Goal: Obtain resource: Download file/media

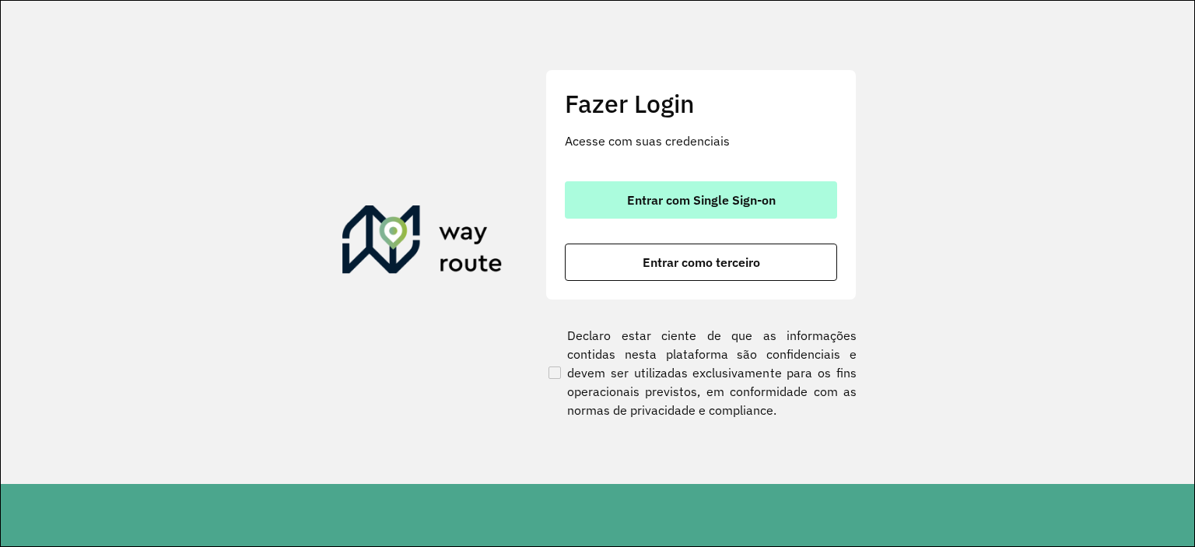
click at [724, 206] on span "Entrar com Single Sign-on" at bounding box center [701, 200] width 149 height 12
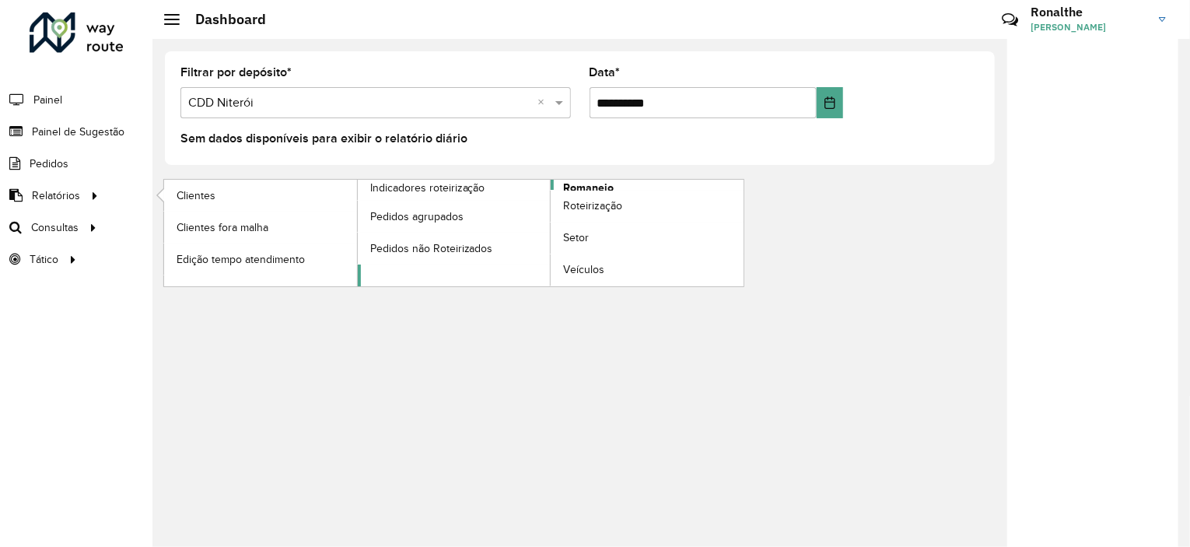
click at [585, 187] on span "Romaneio" at bounding box center [588, 188] width 51 height 16
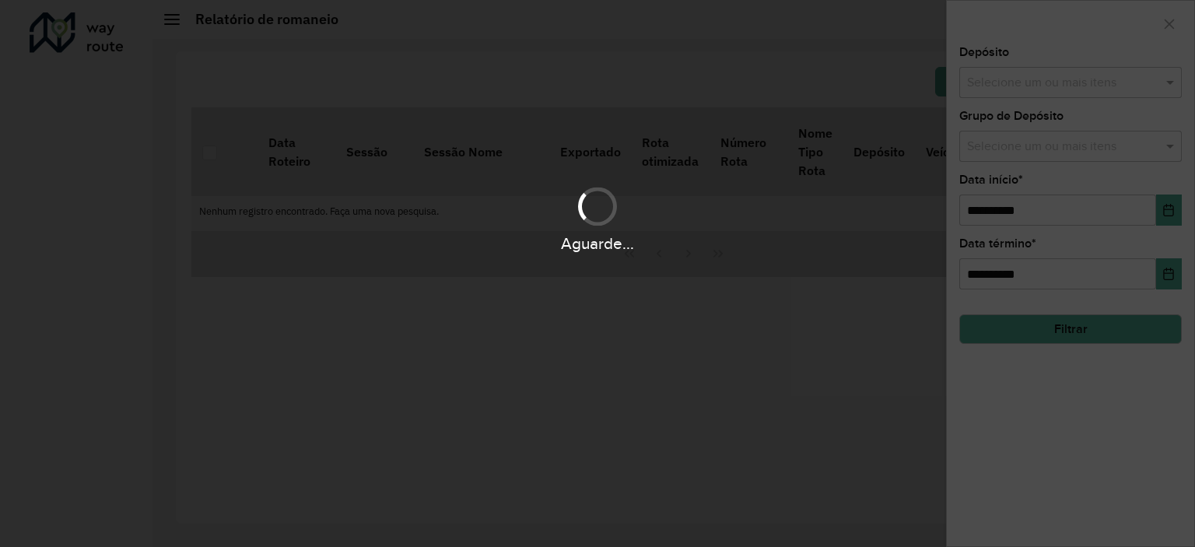
click at [507, 207] on div "Aguarde..." at bounding box center [597, 219] width 1195 height 74
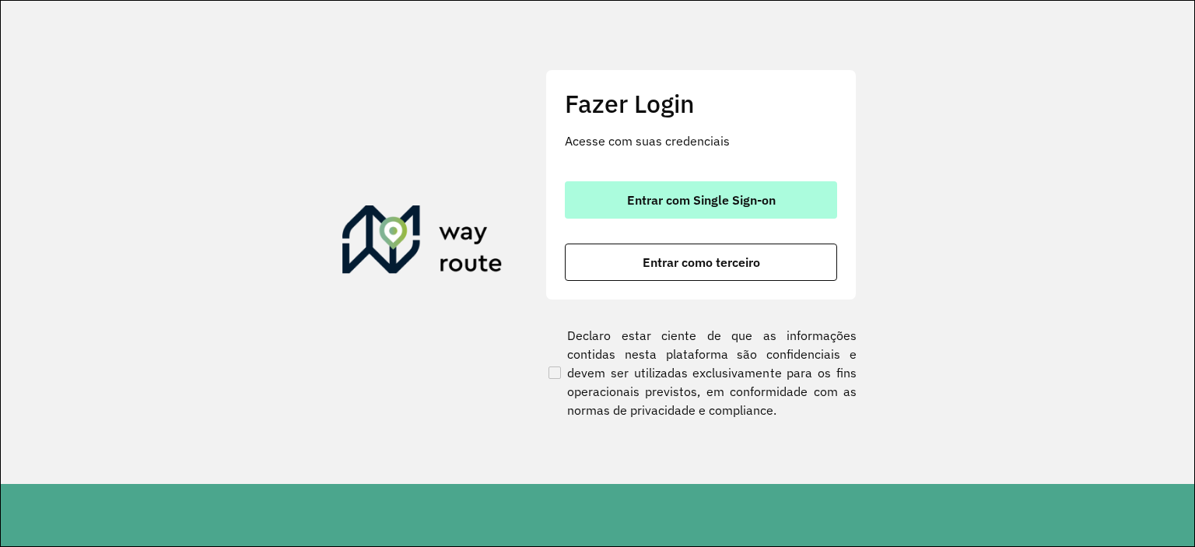
click at [671, 199] on span "Entrar com Single Sign-on" at bounding box center [701, 200] width 149 height 12
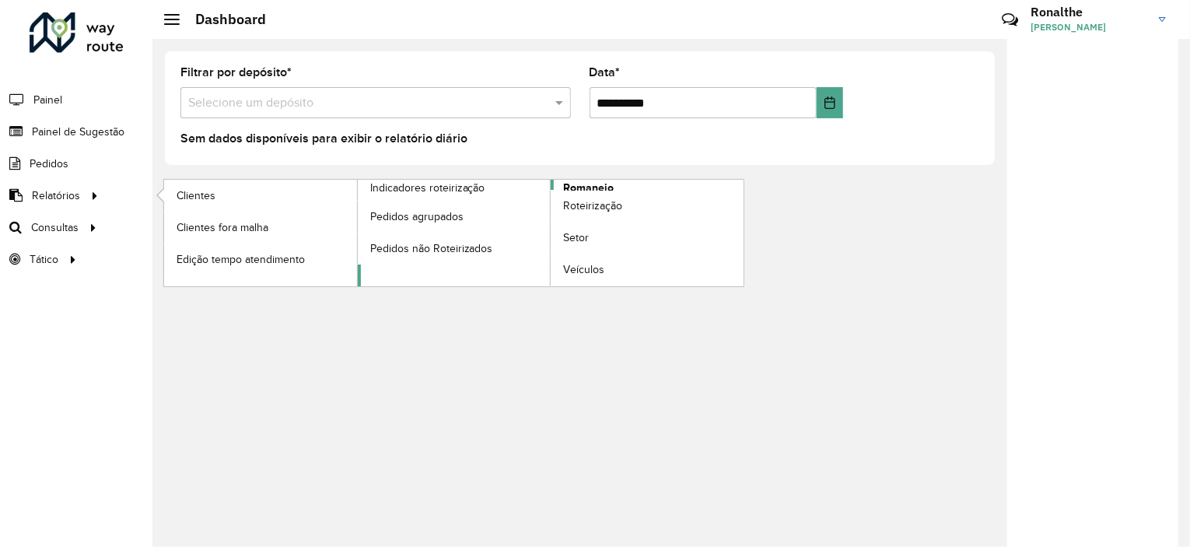
click at [607, 187] on span "Romaneio" at bounding box center [588, 188] width 51 height 16
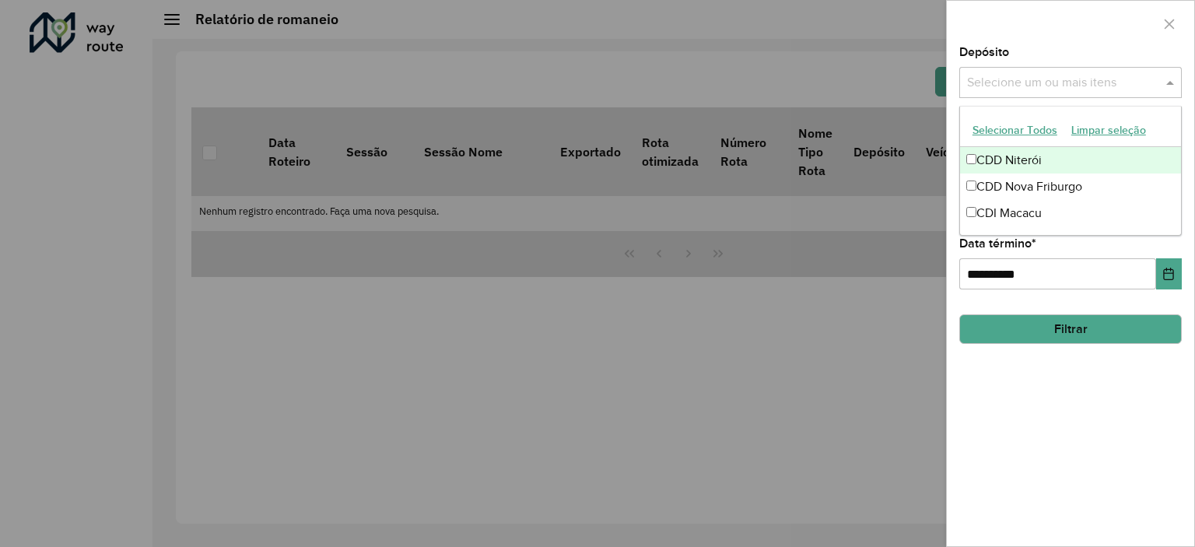
click at [989, 82] on input "text" at bounding box center [1062, 83] width 199 height 19
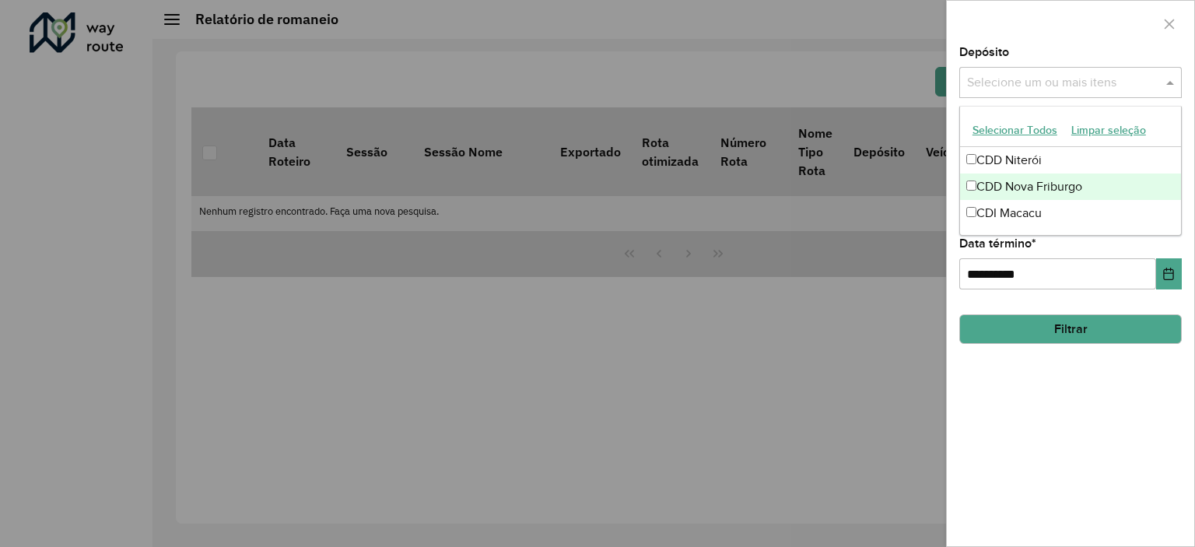
click at [1020, 184] on div "CDD Nova Friburgo" at bounding box center [1070, 186] width 221 height 26
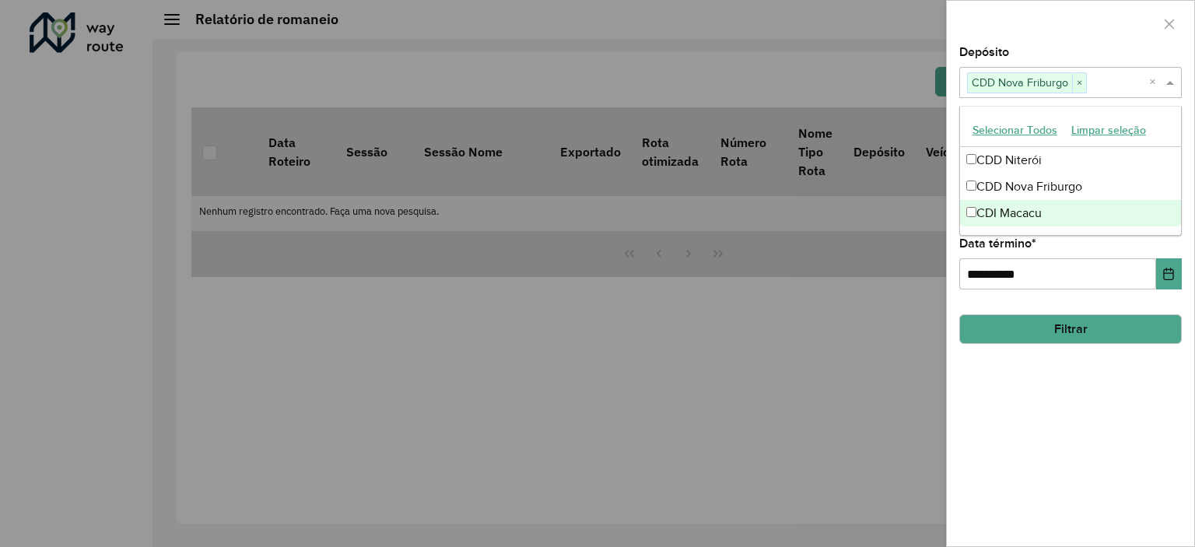
click at [1076, 401] on div "**********" at bounding box center [1070, 296] width 247 height 499
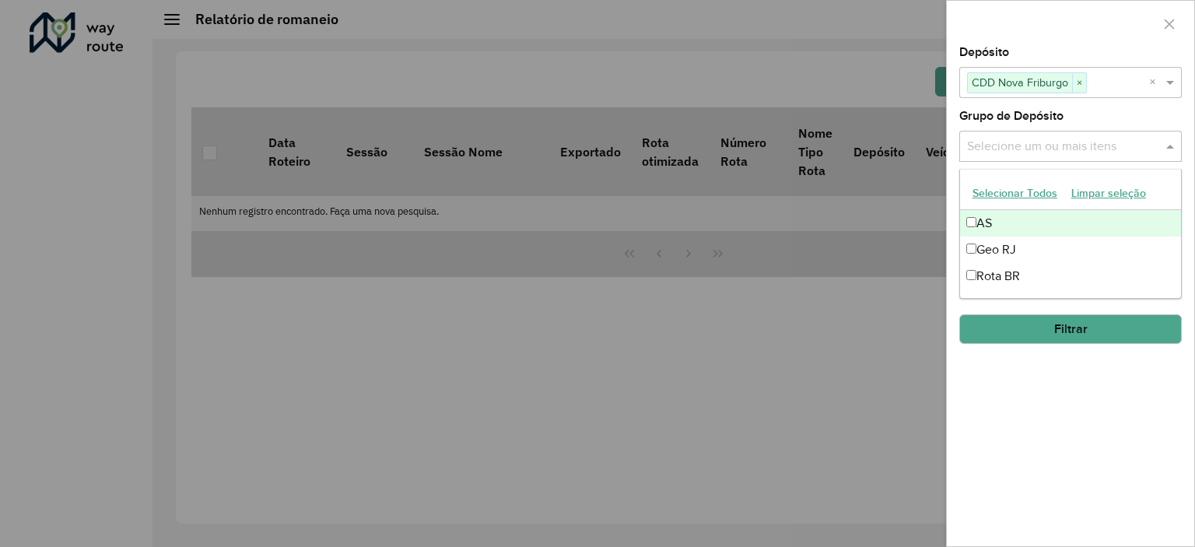
click at [1066, 148] on input "text" at bounding box center [1062, 147] width 199 height 19
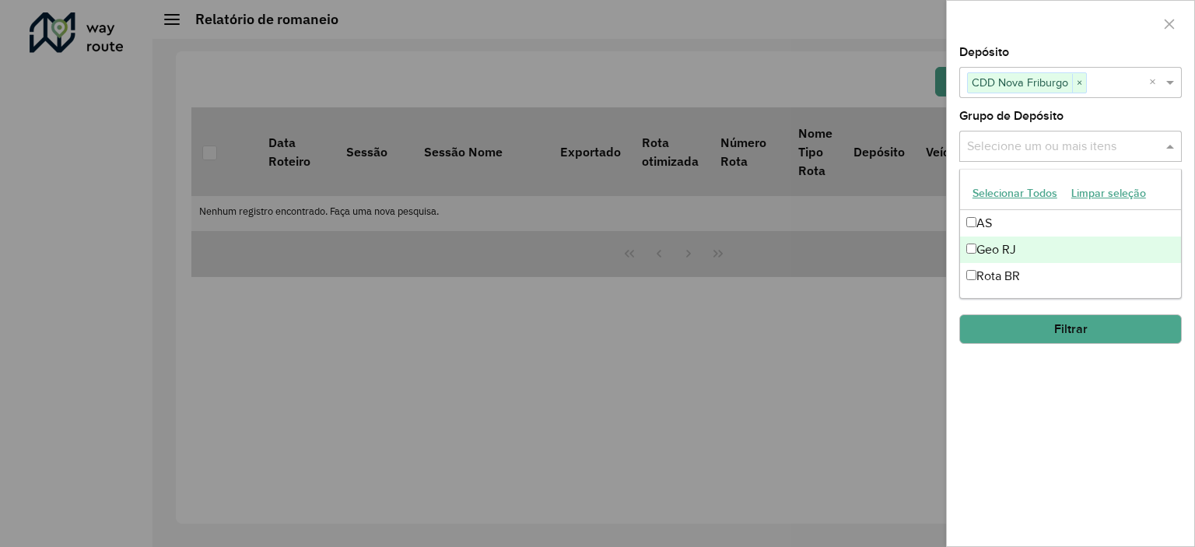
click at [1046, 247] on div "Geo RJ" at bounding box center [1070, 249] width 221 height 26
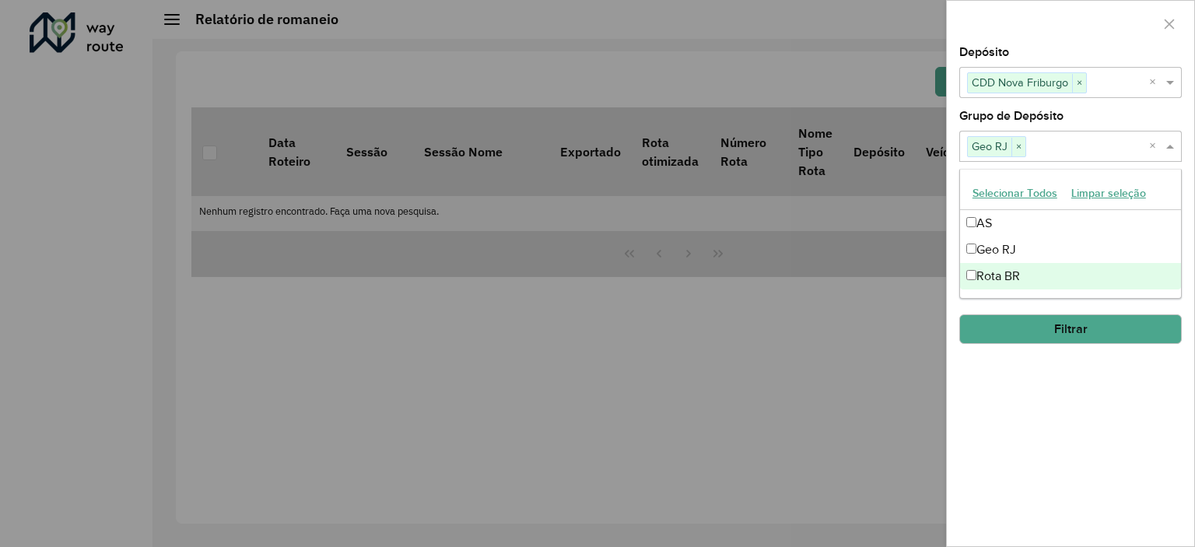
click at [1066, 323] on button "Filtrar" at bounding box center [1070, 329] width 222 height 30
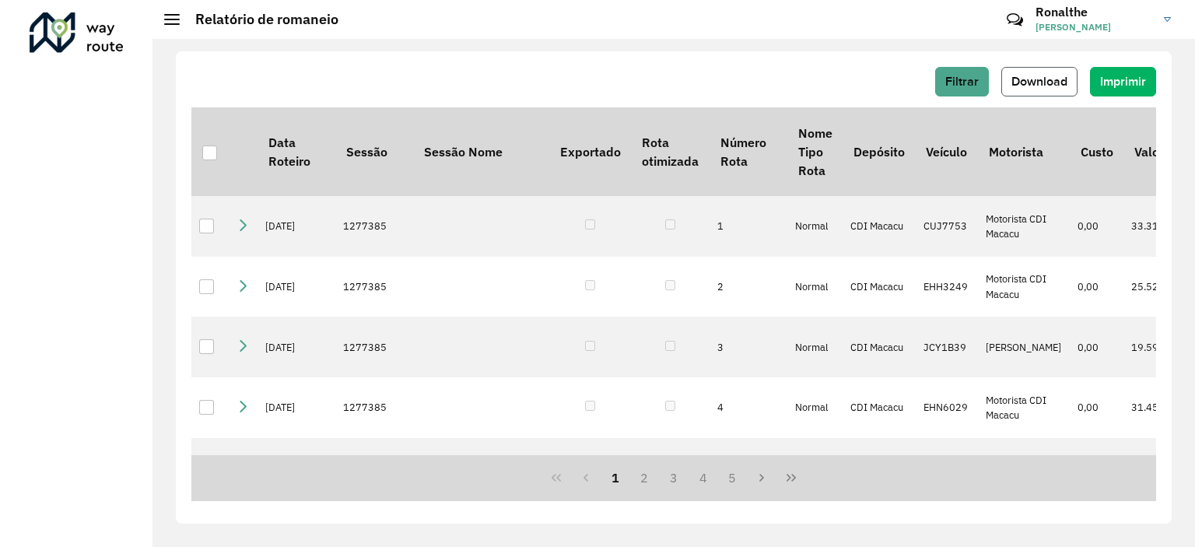
click at [1031, 84] on span "Download" at bounding box center [1039, 81] width 56 height 13
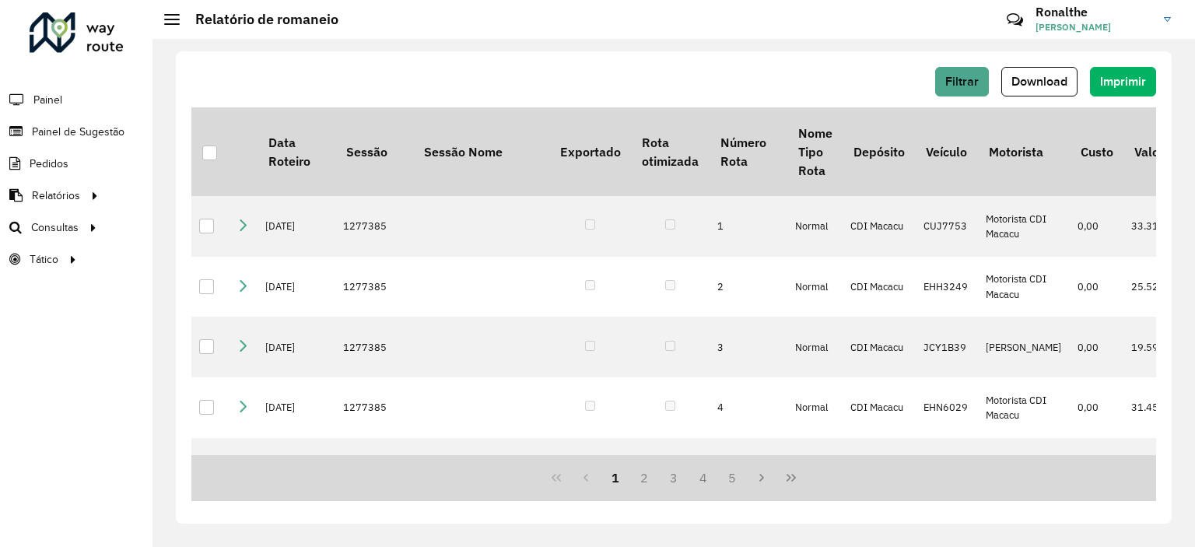
click at [666, 81] on div "Filtrar Download Imprimir" at bounding box center [673, 82] width 964 height 30
click at [1046, 80] on span "Download" at bounding box center [1039, 81] width 56 height 13
